Goal: Task Accomplishment & Management: Manage account settings

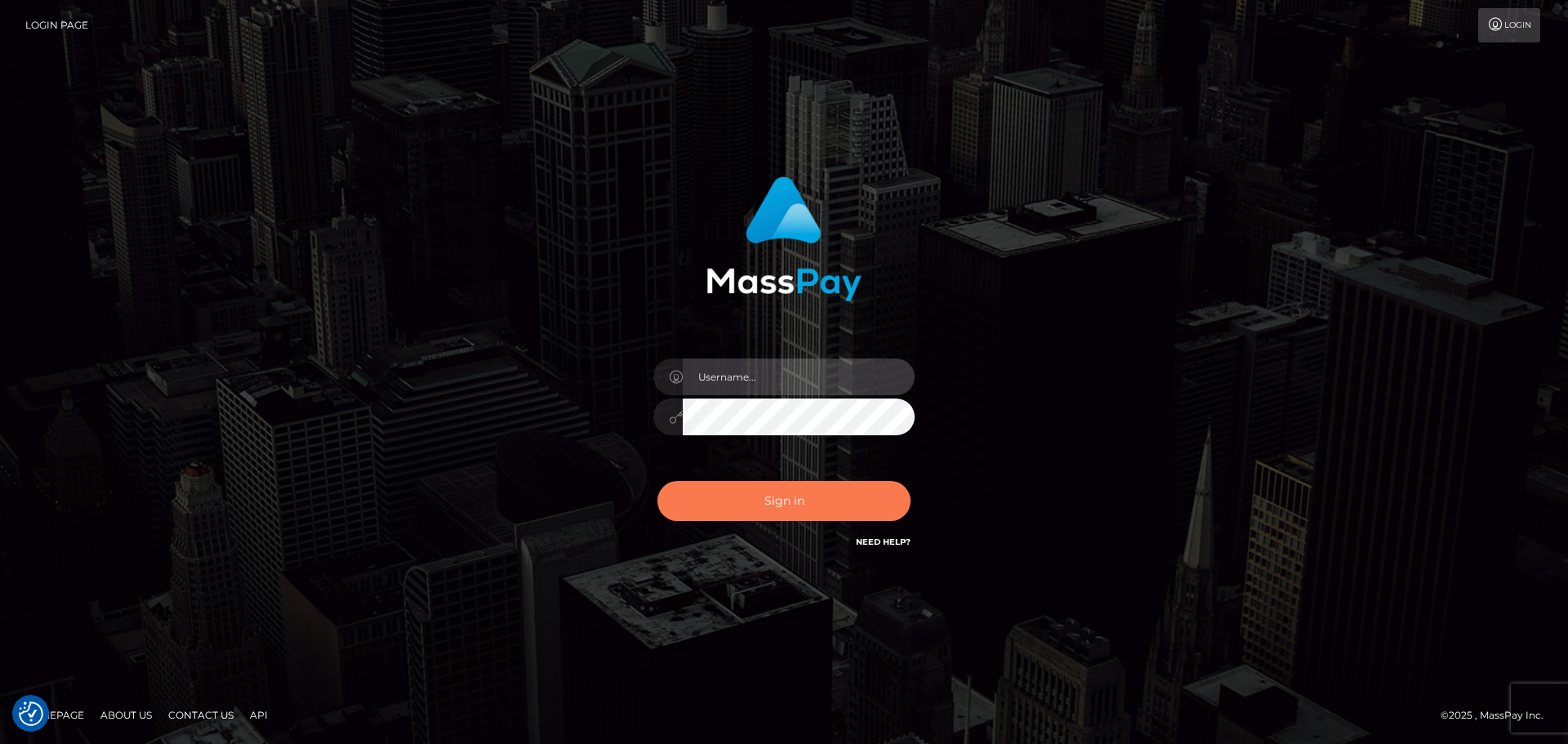
type input "Dmitri.wowcan"
click at [768, 502] on button "Sign in" at bounding box center [784, 501] width 253 height 40
type input "[PERSON_NAME].wowcan"
click at [761, 494] on button "Sign in" at bounding box center [784, 501] width 253 height 40
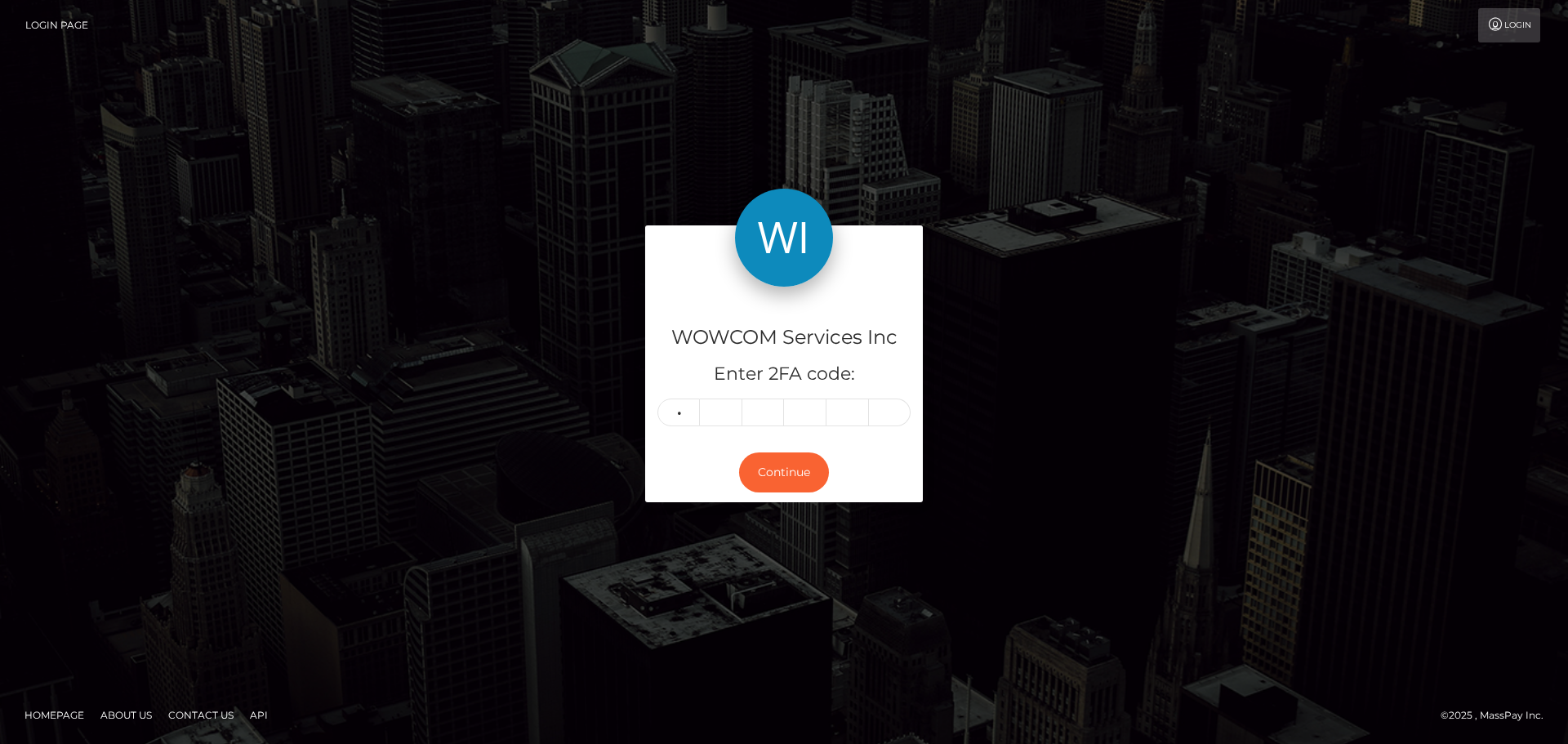
type input "4"
type input "8"
type input "0"
type input "2"
type input "4"
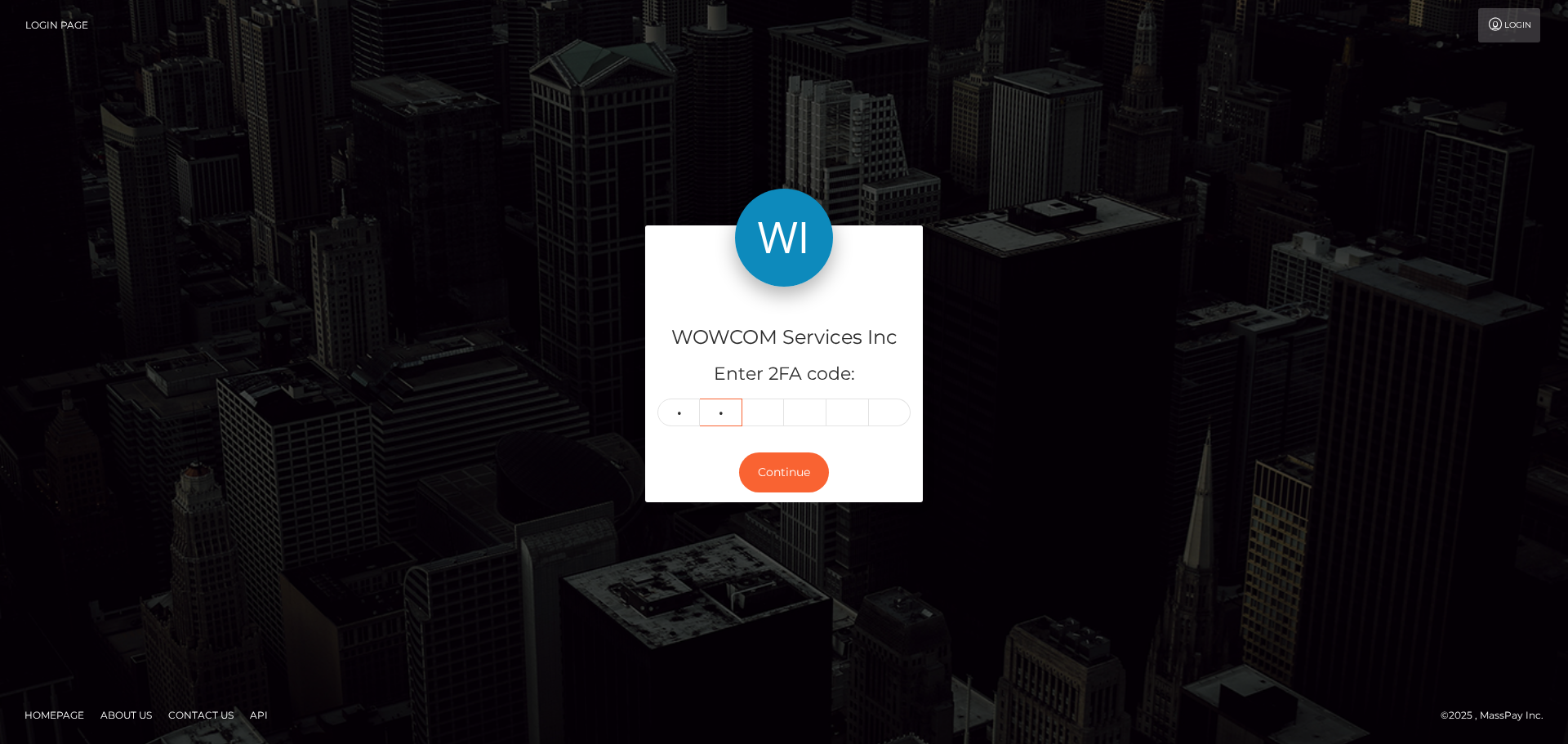
type input "3"
type input "8"
type input "0"
type input "6"
type input "2"
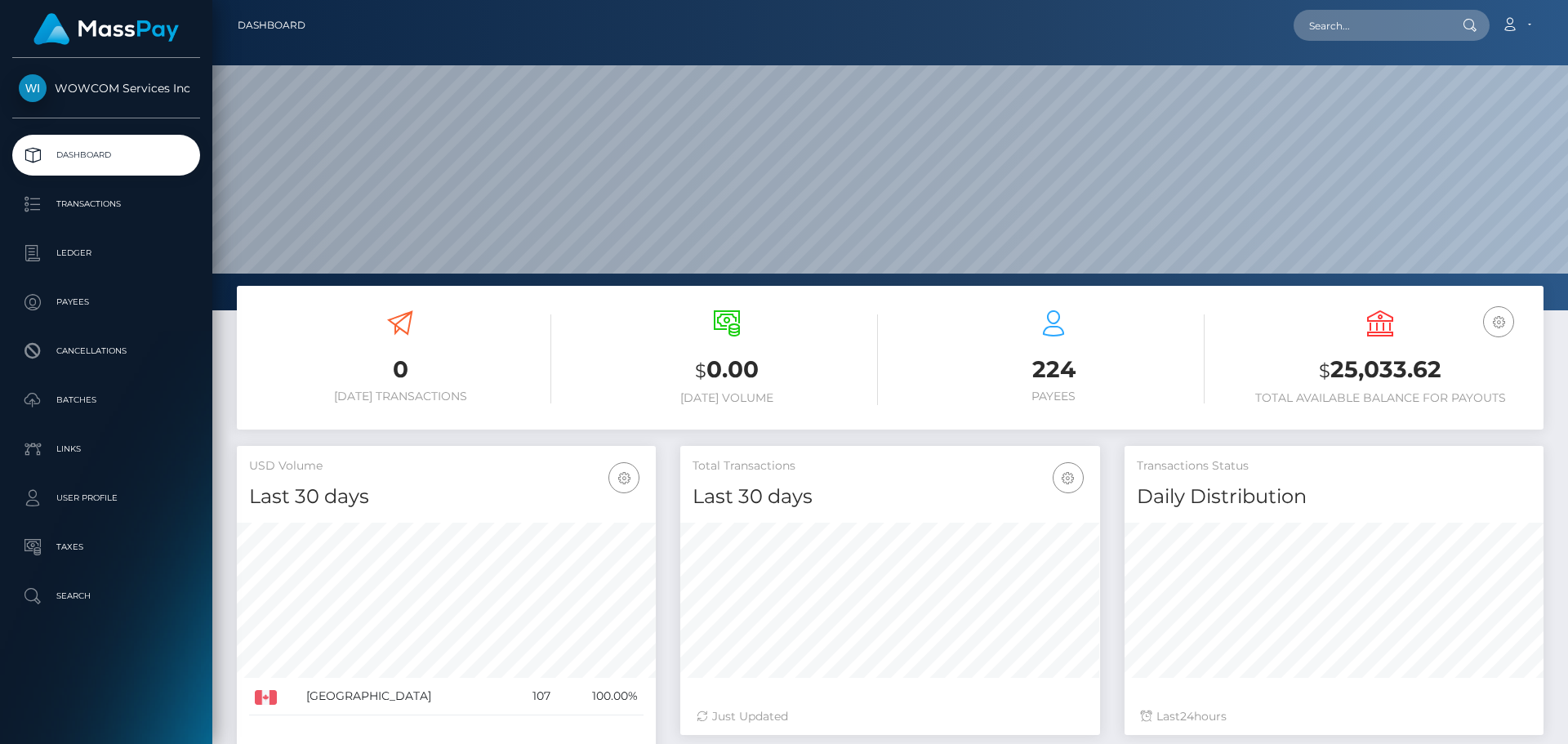
scroll to position [290, 420]
drag, startPoint x: 1454, startPoint y: 371, endPoint x: 1334, endPoint y: 370, distance: 120.0
click at [1334, 370] on h3 "$ 25,033.62" at bounding box center [1380, 371] width 302 height 34
copy h3 "25,033.62"
